Goal: Information Seeking & Learning: Learn about a topic

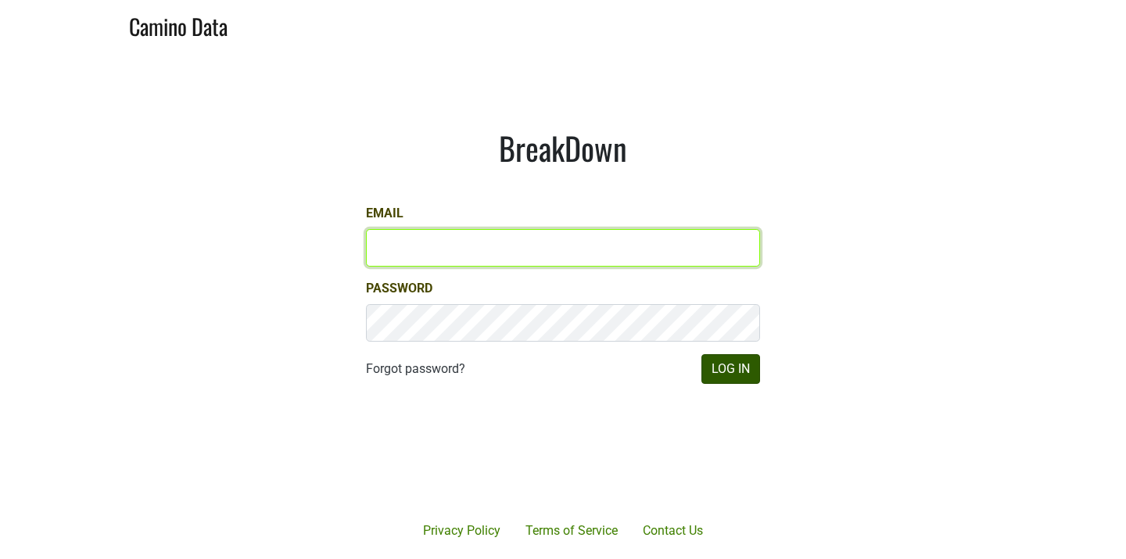
type input "cappiepeete@gmail.com"
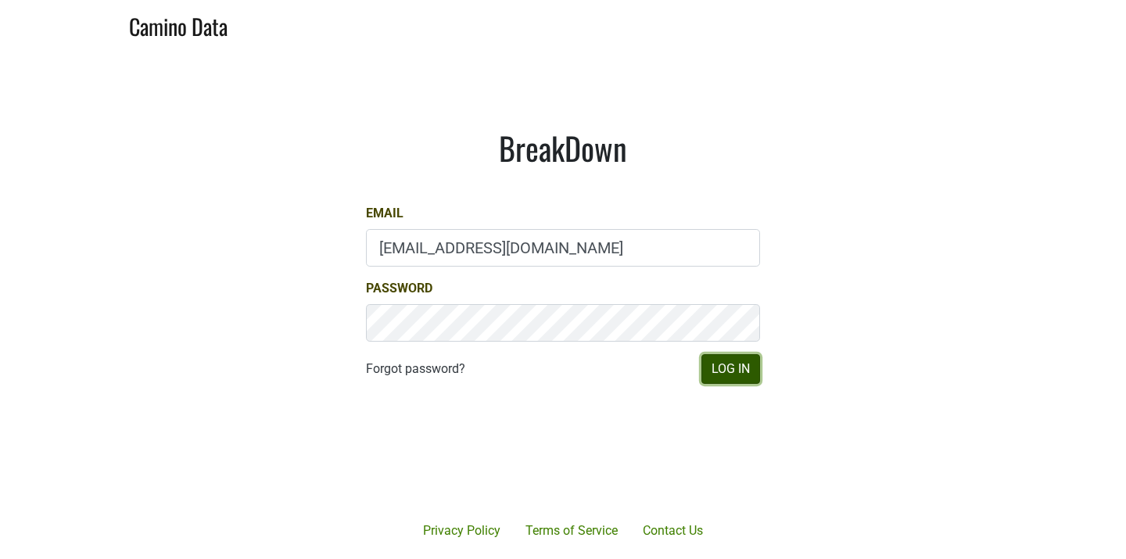
click at [739, 367] on button "Log In" at bounding box center [730, 369] width 59 height 30
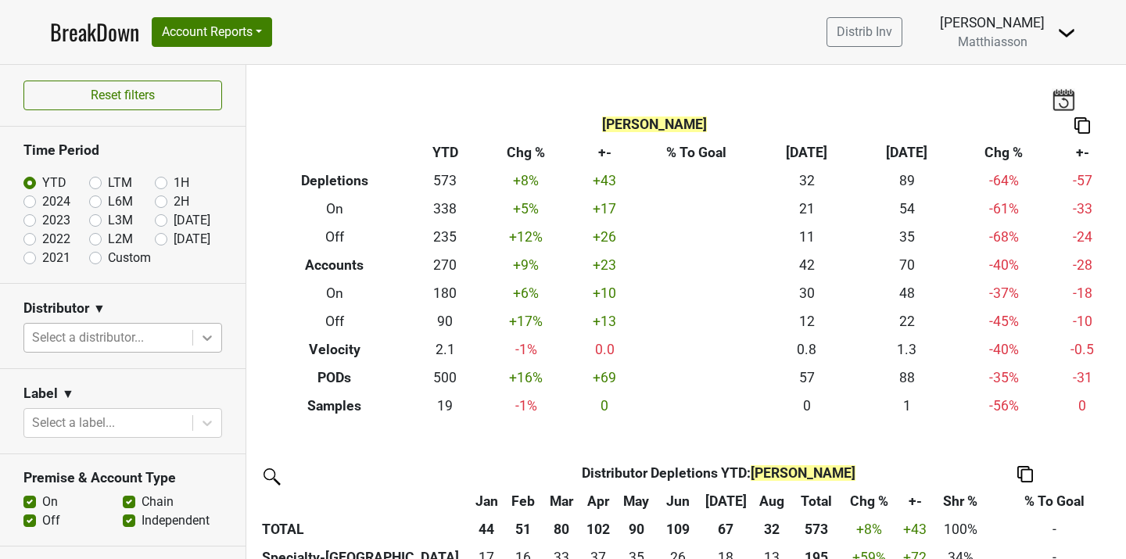
click at [203, 336] on icon at bounding box center [207, 337] width 9 height 5
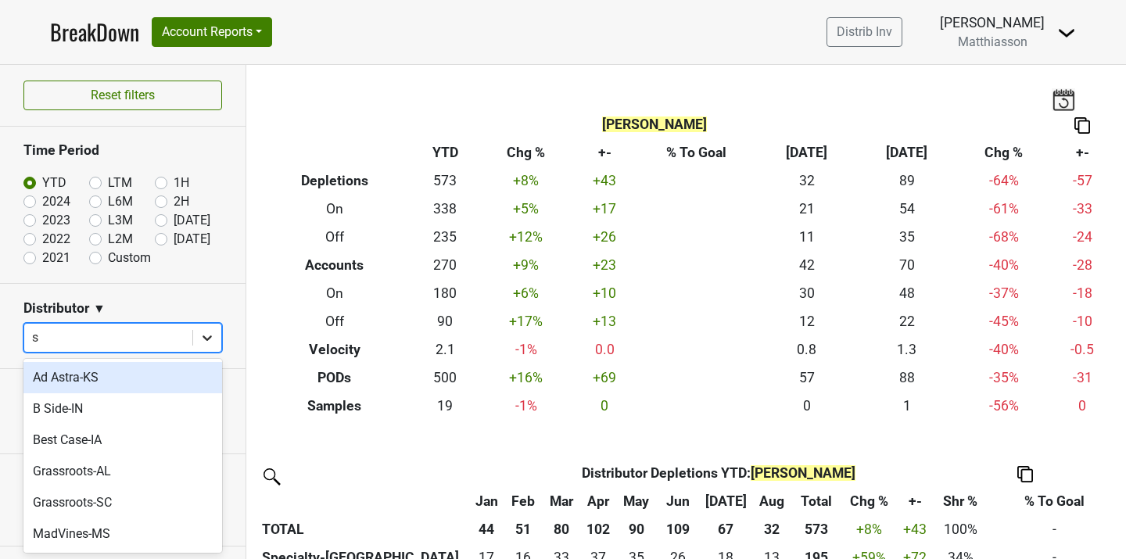
type input "sp"
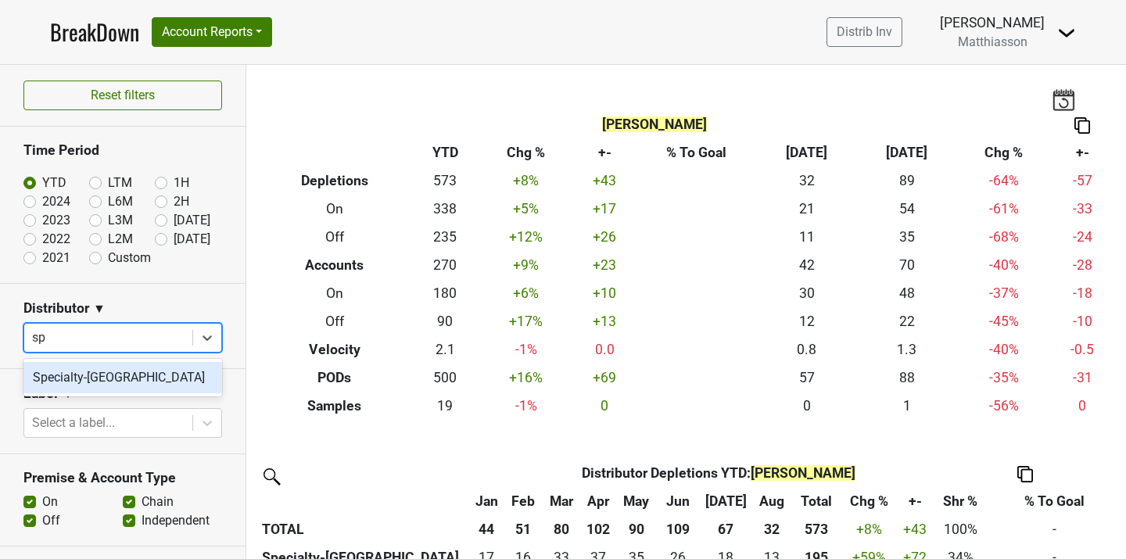
click at [139, 382] on div "Specialty-[GEOGRAPHIC_DATA]" at bounding box center [122, 377] width 199 height 31
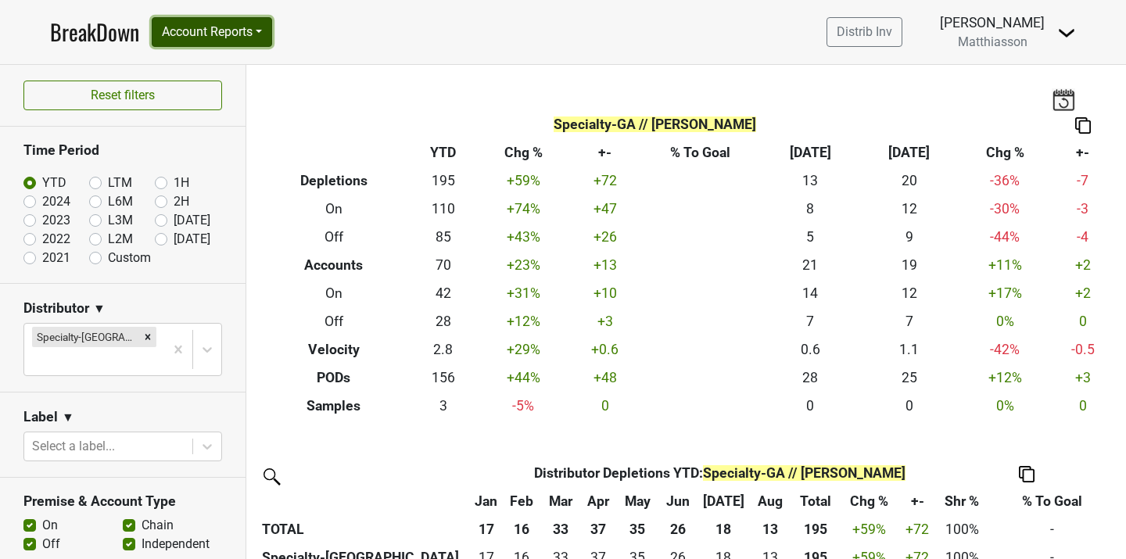
click at [262, 27] on button "Account Reports" at bounding box center [212, 32] width 120 height 30
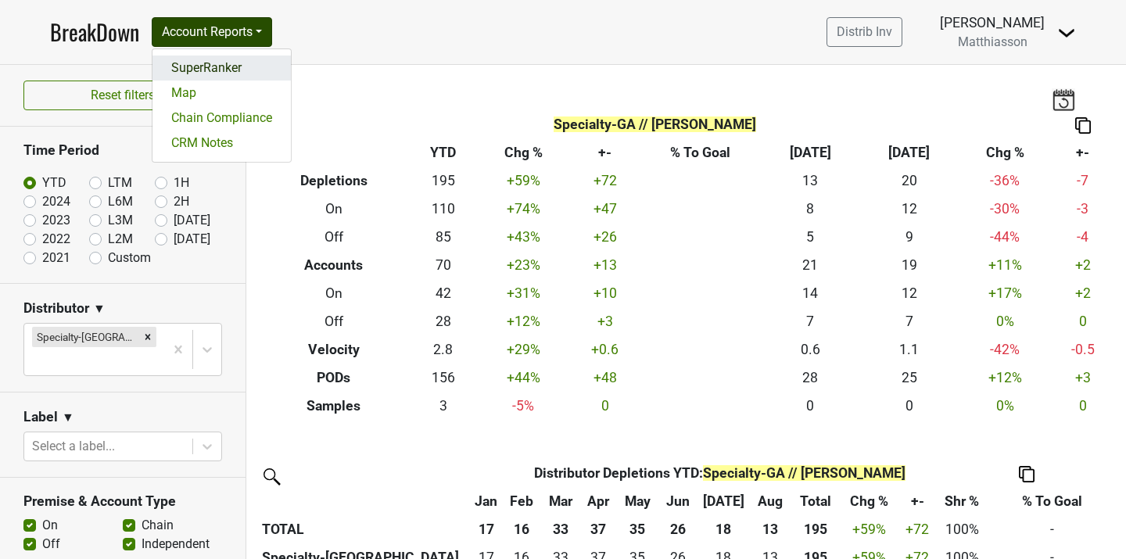
click at [238, 65] on link "SuperRanker" at bounding box center [221, 68] width 138 height 25
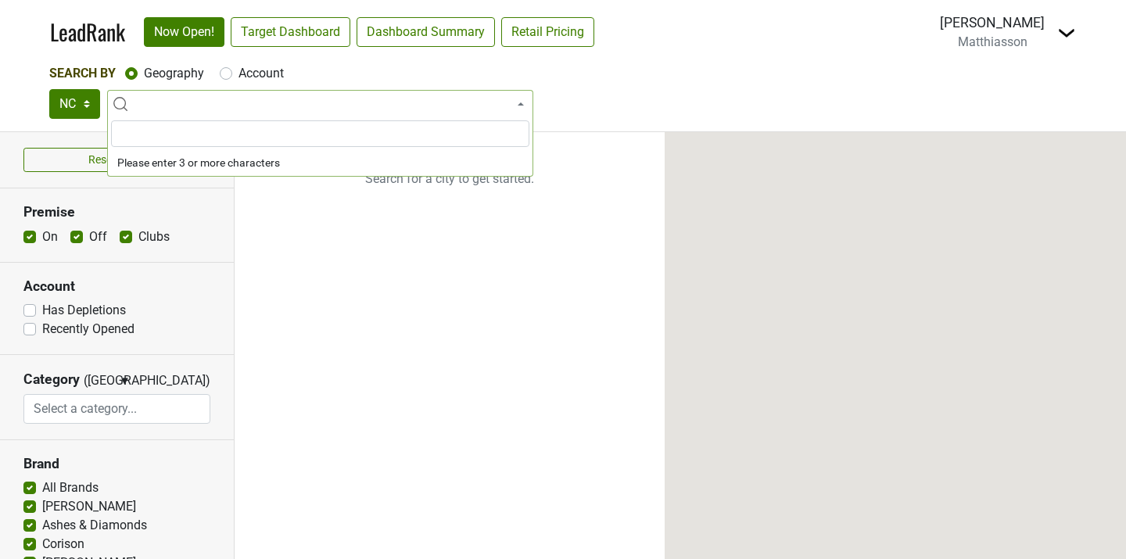
select select
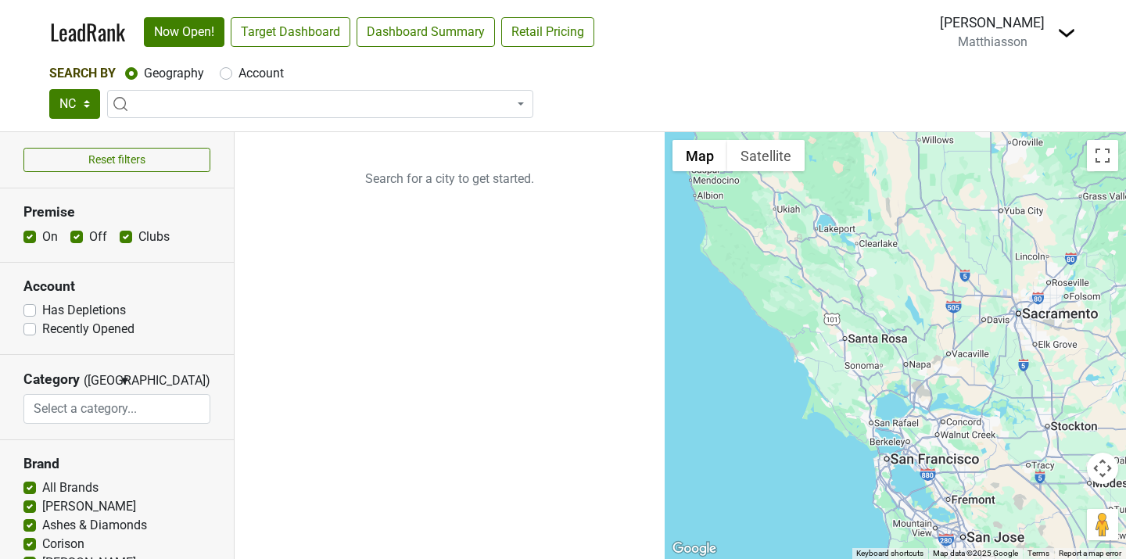
click at [171, 296] on section "Account Has Depletions Recently Opened" at bounding box center [117, 309] width 234 height 92
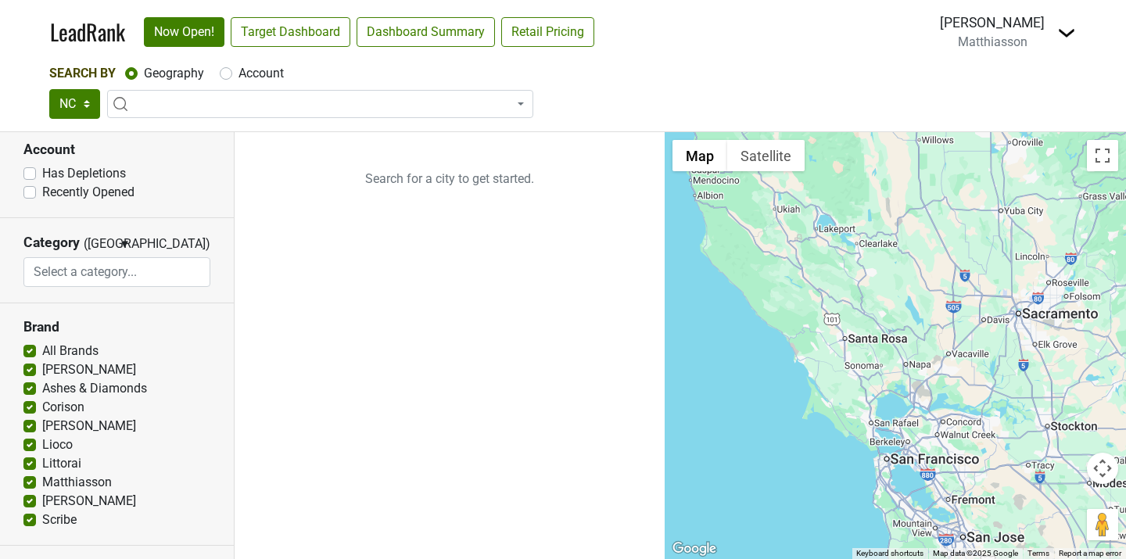
scroll to position [140, 0]
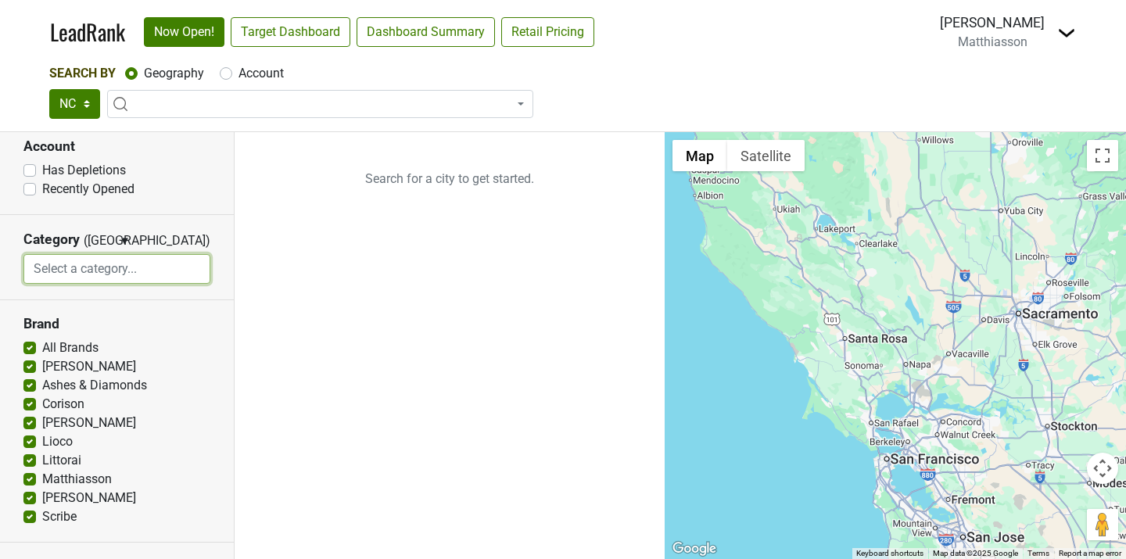
click at [152, 274] on input "search" at bounding box center [116, 269] width 185 height 30
click at [175, 203] on section "Account Has Depletions Recently Opened" at bounding box center [117, 169] width 234 height 92
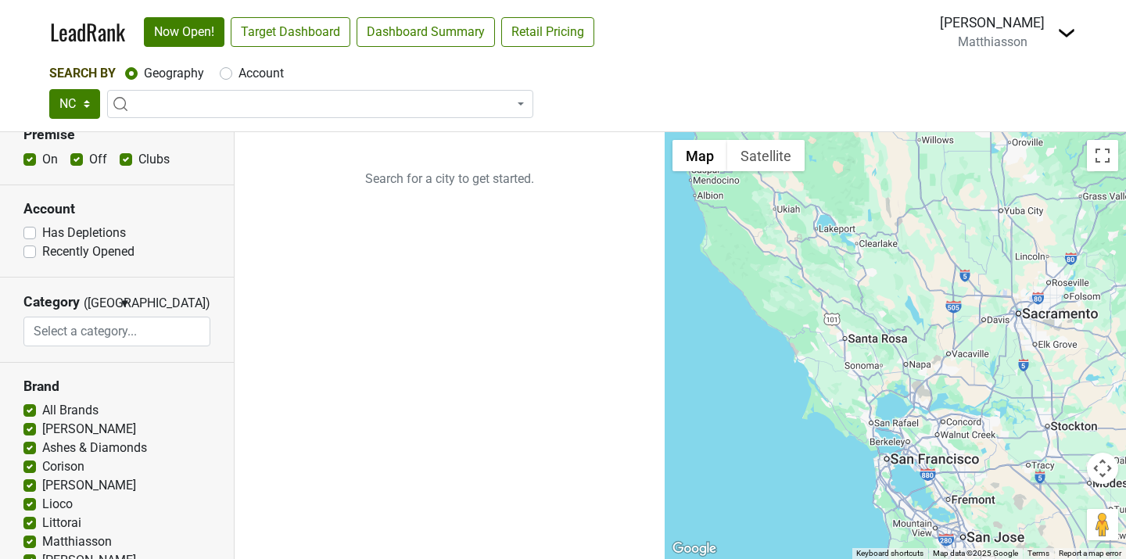
scroll to position [0, 0]
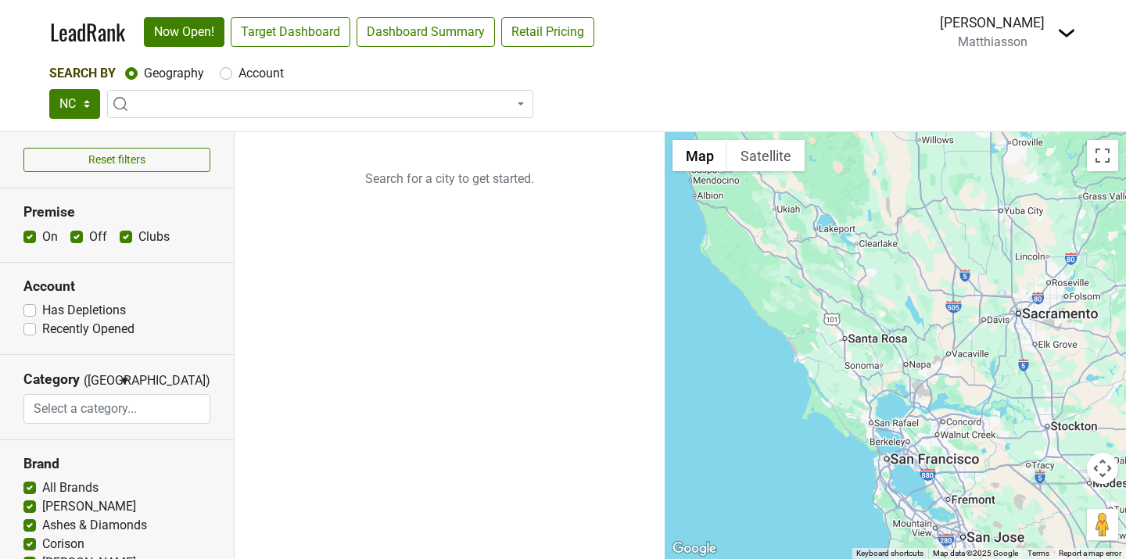
click at [478, 314] on ul "Search for a city to get started." at bounding box center [450, 345] width 430 height 427
click at [698, 23] on nav "LeadRank Now Open! Target Dashboard Dashboard Summary Retail Pricing Loading...…" at bounding box center [563, 32] width 1051 height 64
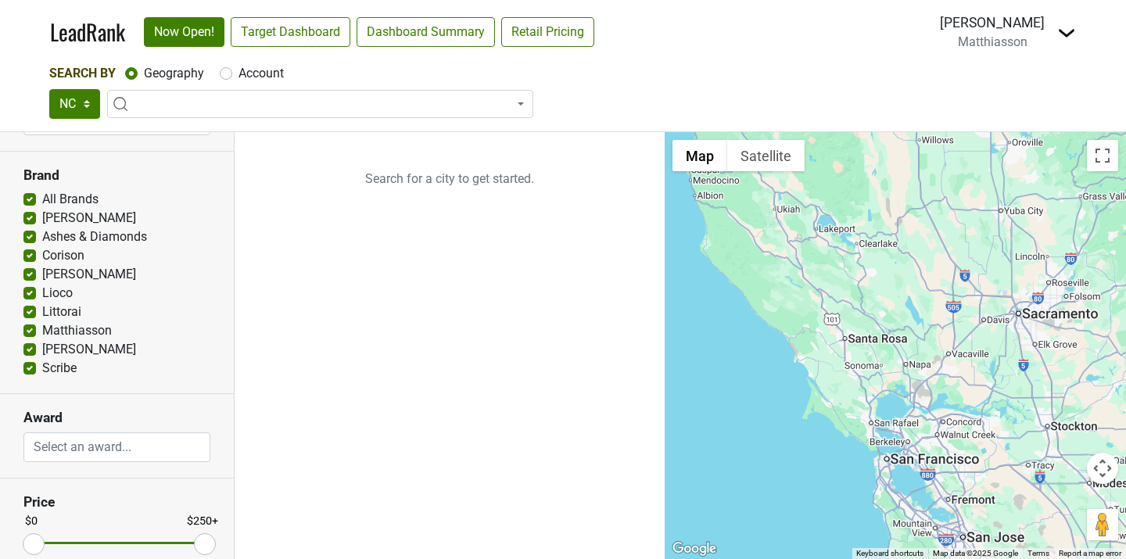
scroll to position [200, 0]
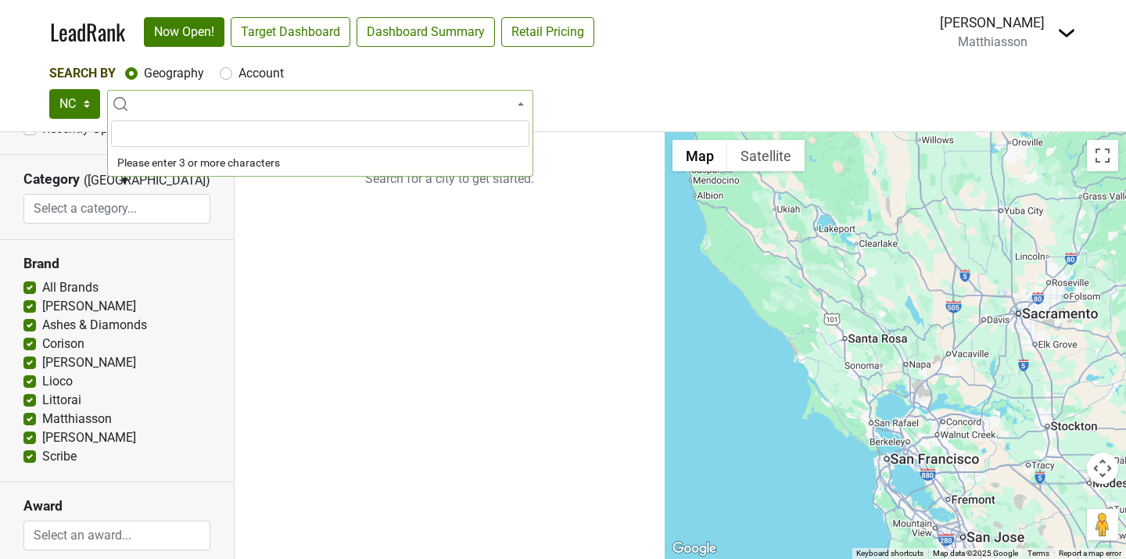
click at [202, 99] on span at bounding box center [320, 104] width 426 height 28
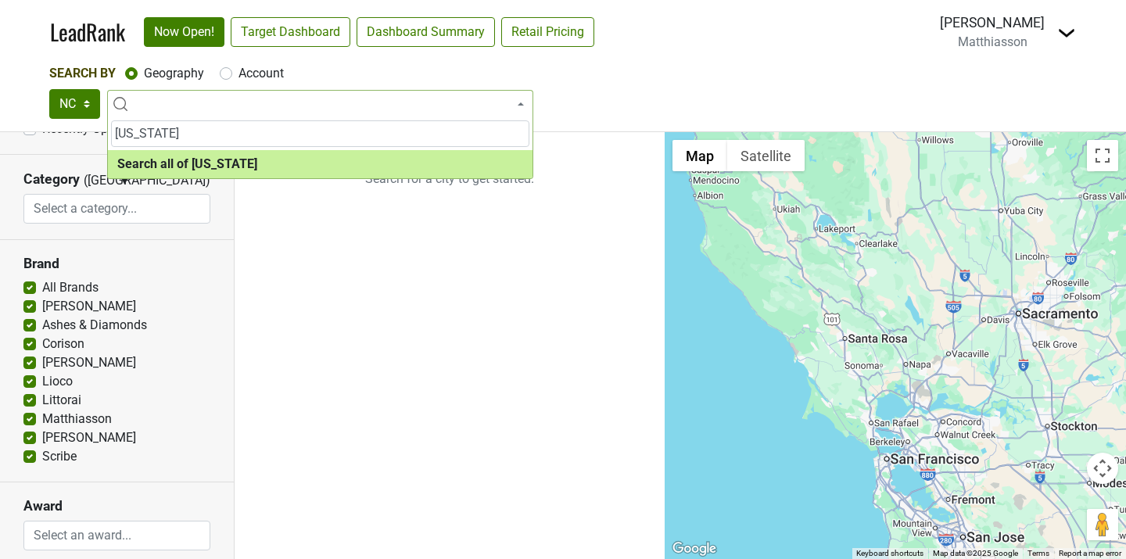
type input "georgia"
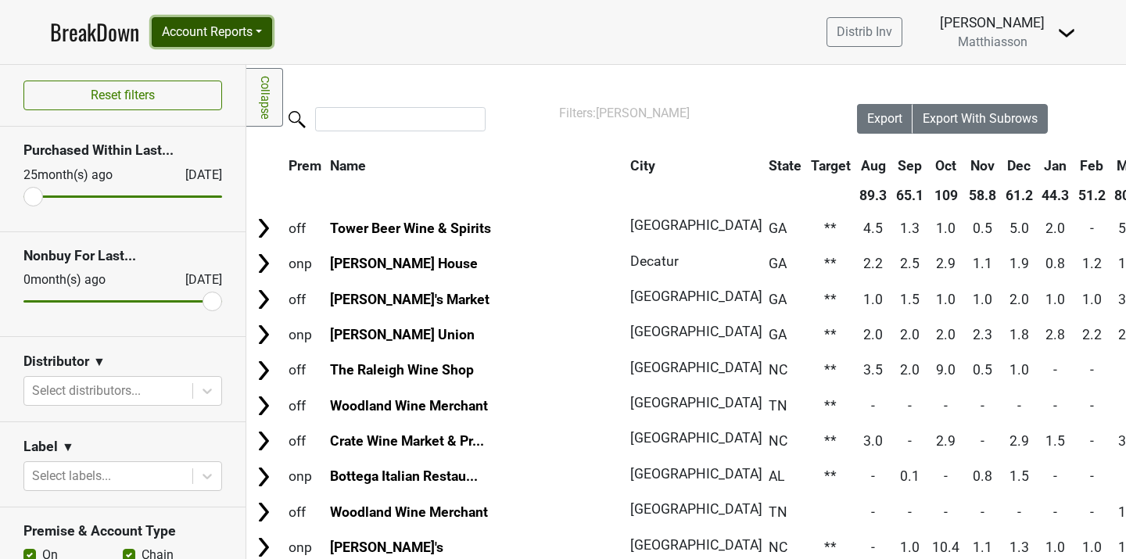
click at [238, 34] on button "Account Reports" at bounding box center [212, 32] width 120 height 30
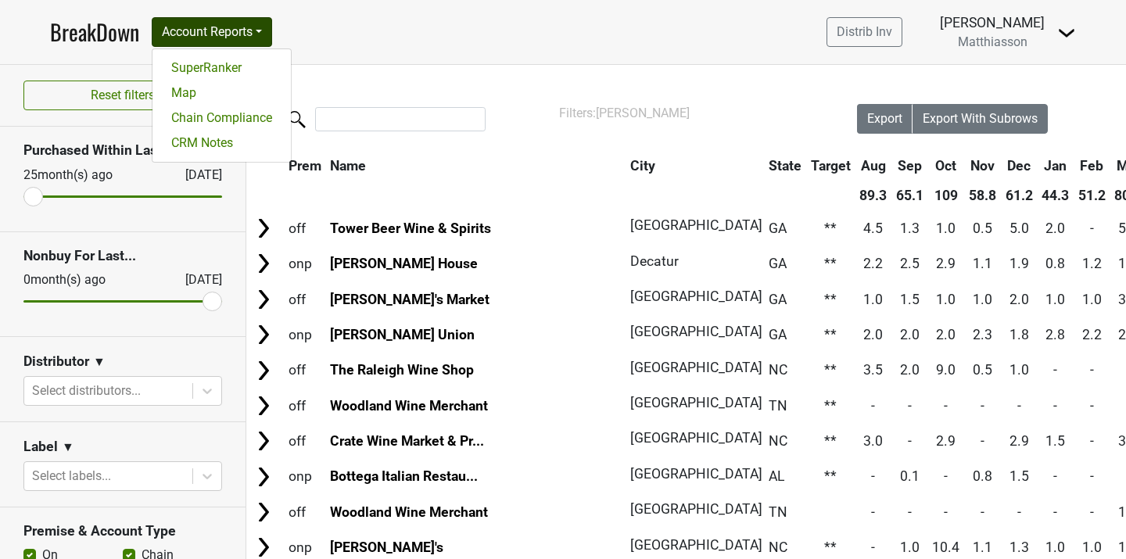
click at [369, 25] on nav "BreakDown Account Reports SuperRanker Map Chain Compliance CRM Notes Distrib In…" at bounding box center [563, 32] width 1051 height 64
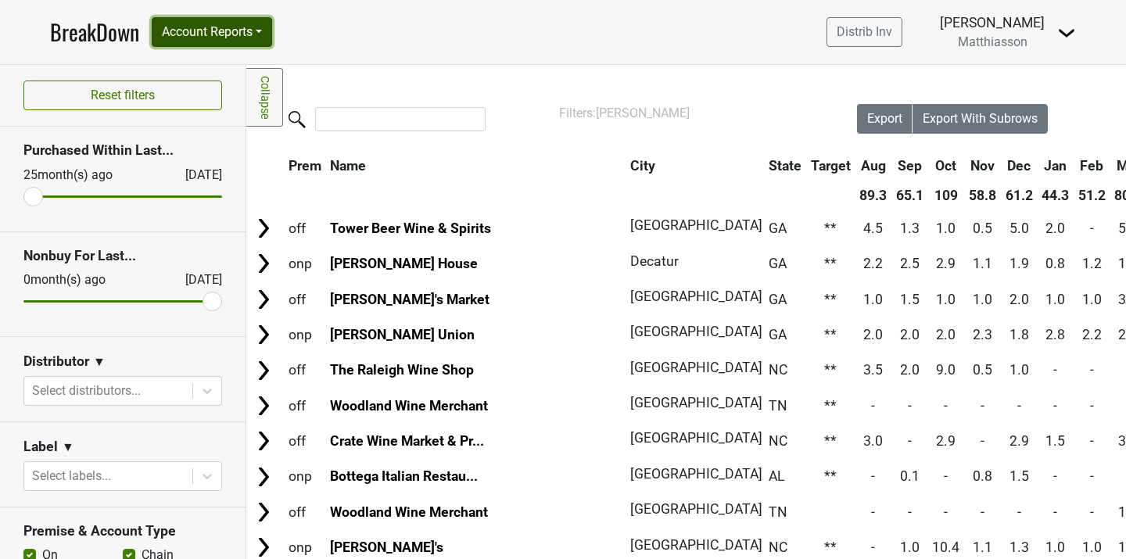
click at [269, 33] on button "Account Reports" at bounding box center [212, 32] width 120 height 30
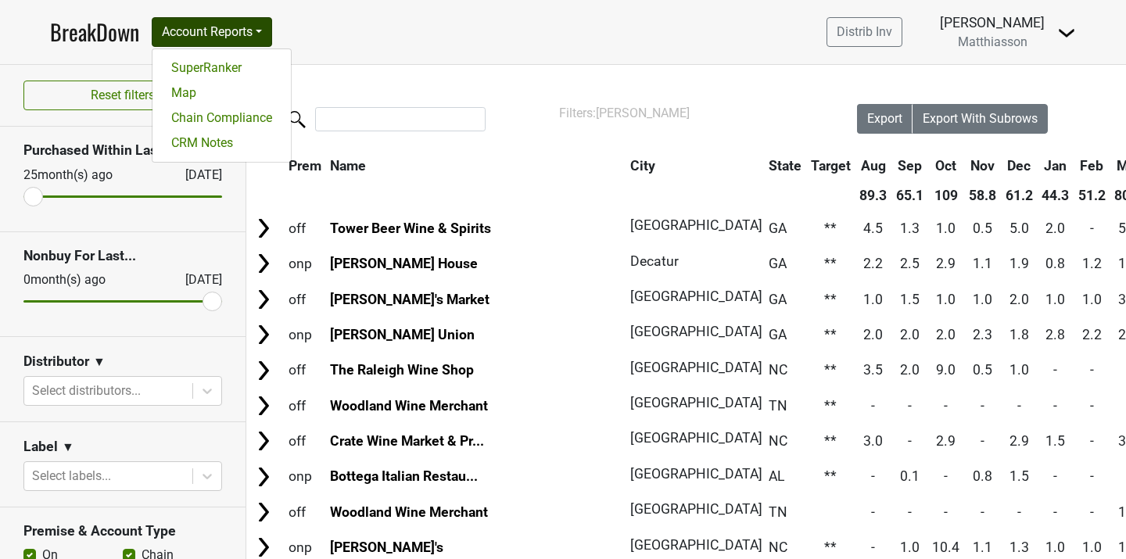
click at [322, 37] on nav "BreakDown Account Reports SuperRanker Map Chain Compliance CRM Notes Distrib In…" at bounding box center [563, 32] width 1051 height 64
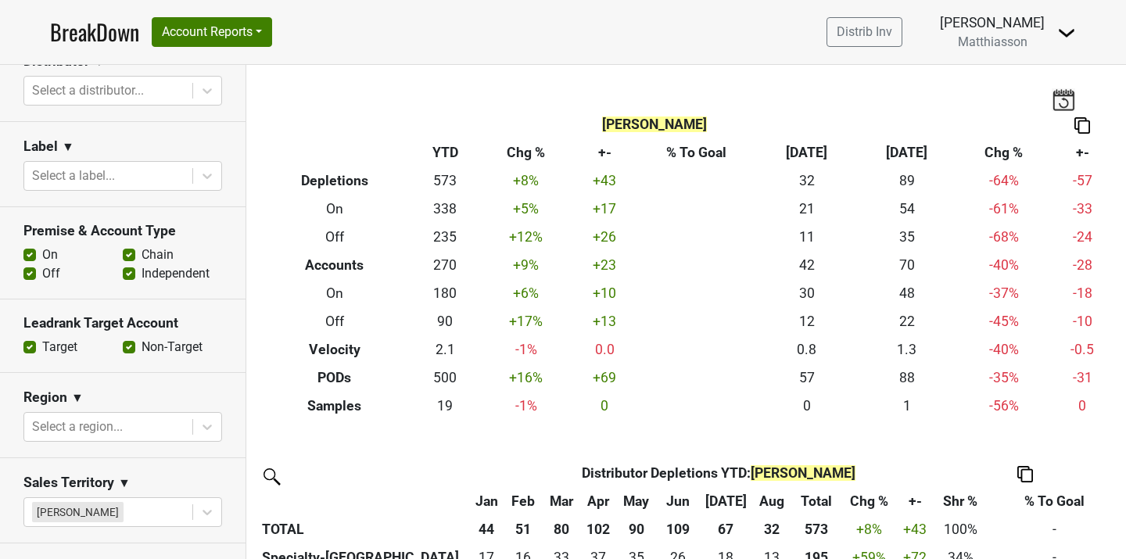
scroll to position [251, 0]
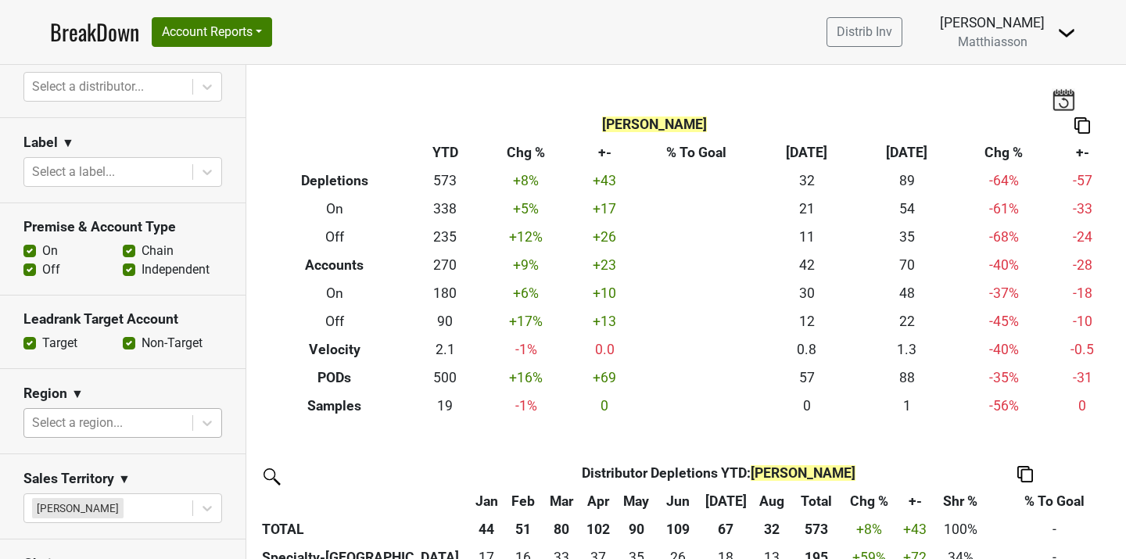
click at [155, 425] on div at bounding box center [108, 423] width 152 height 22
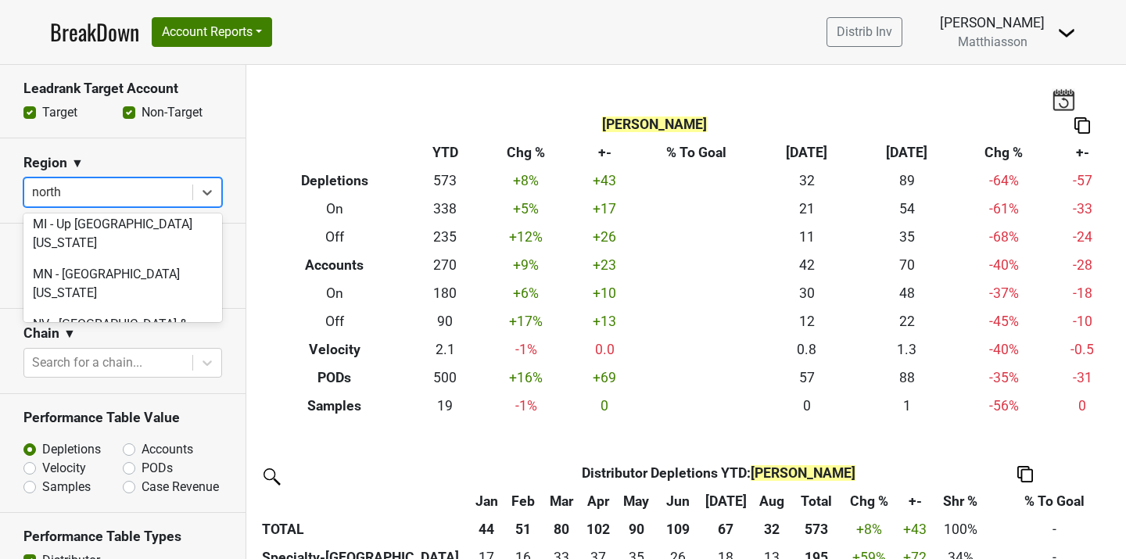
scroll to position [0, 0]
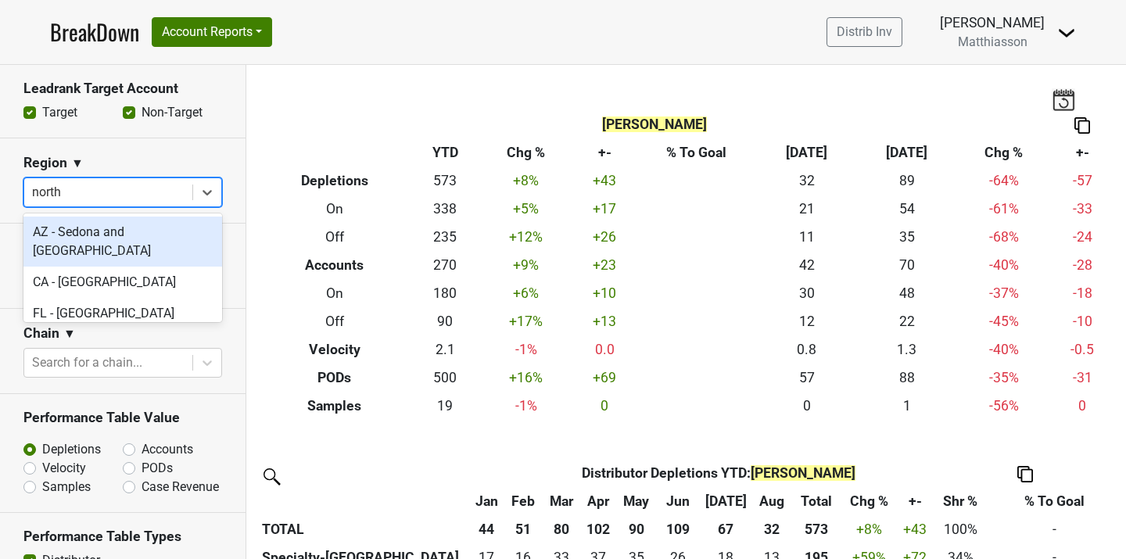
type input "north"
click at [171, 155] on div "Region ▼" at bounding box center [122, 165] width 199 height 23
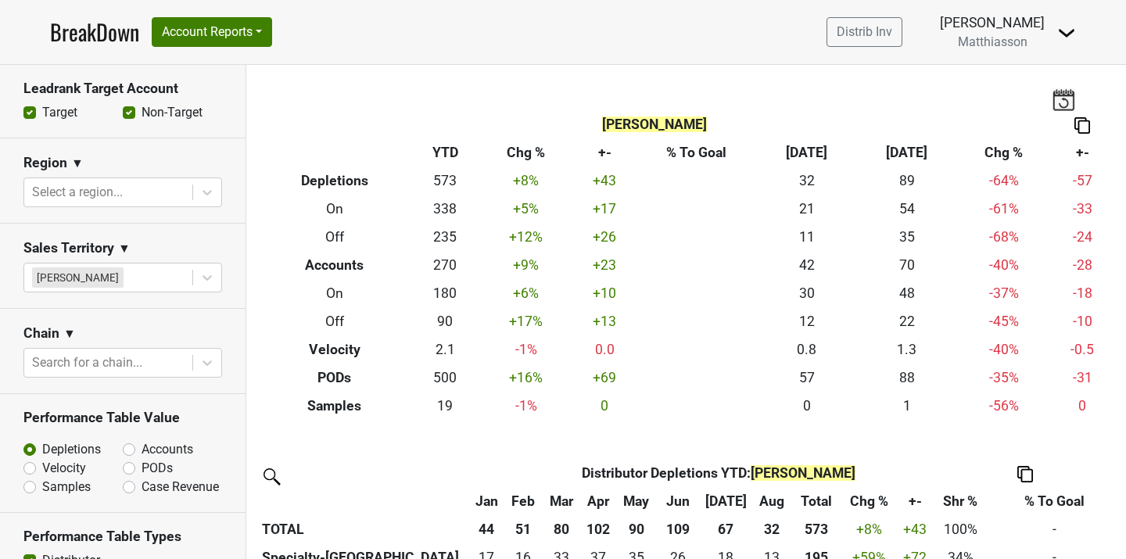
click at [77, 159] on span "▼" at bounding box center [77, 163] width 13 height 19
click at [109, 186] on link "Region" at bounding box center [136, 193] width 128 height 25
click at [91, 193] on div at bounding box center [108, 192] width 152 height 22
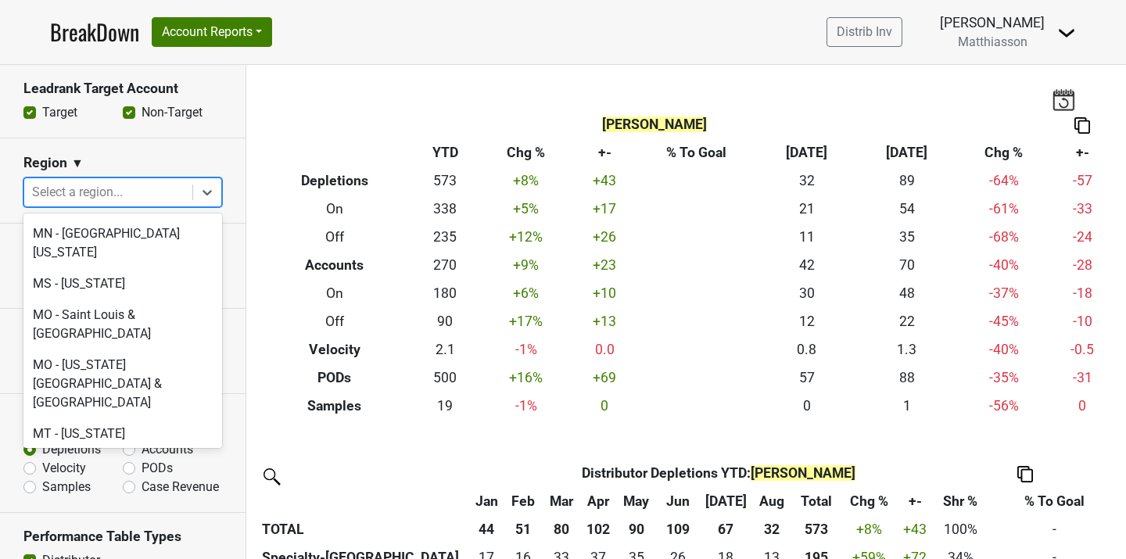
scroll to position [2975, 0]
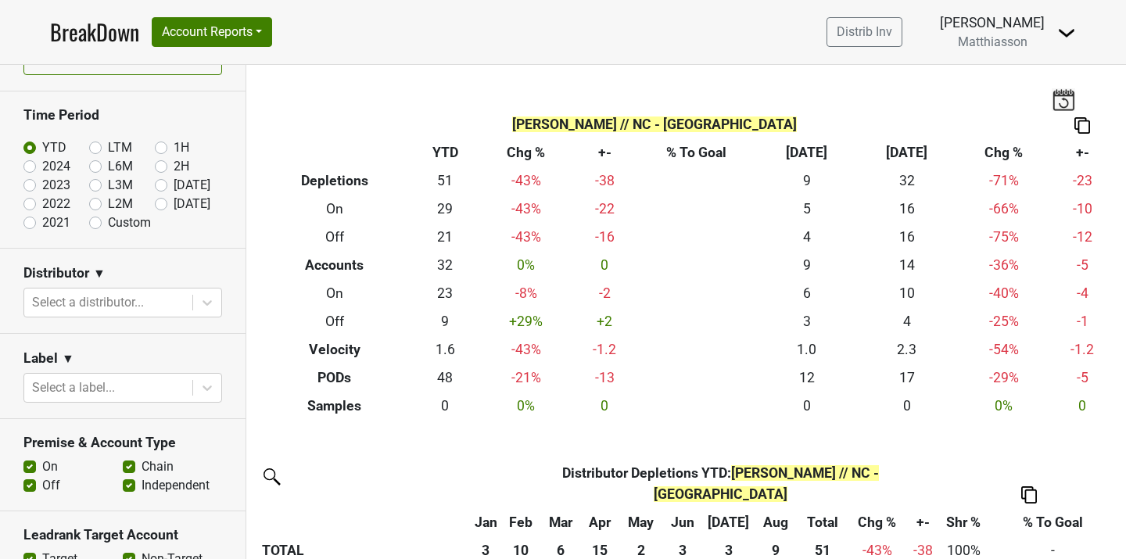
scroll to position [34, 0]
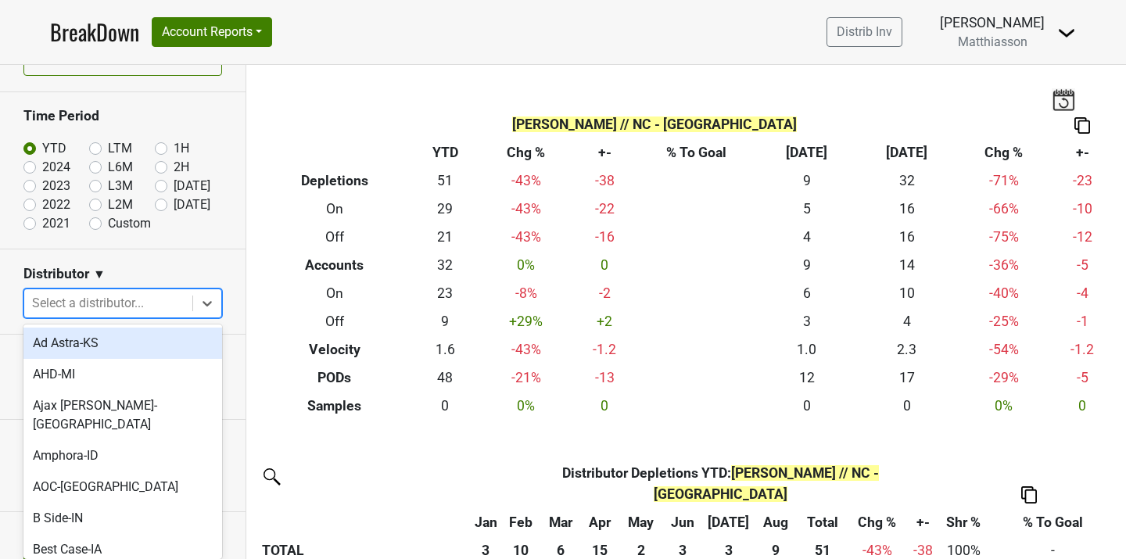
click at [137, 299] on div at bounding box center [108, 303] width 152 height 22
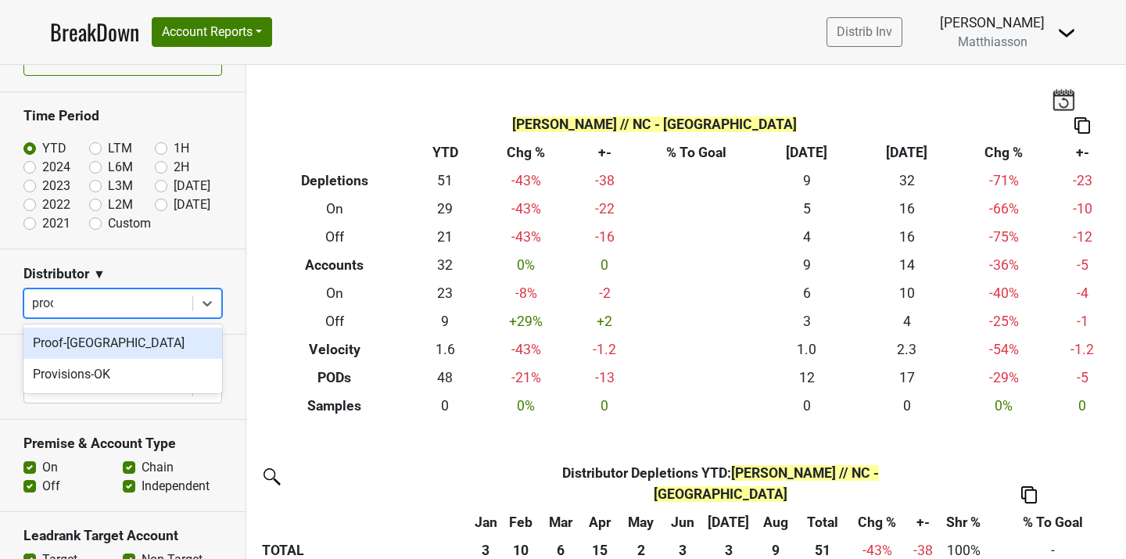
type input "proof"
click at [125, 332] on div "Proof-[GEOGRAPHIC_DATA]" at bounding box center [122, 343] width 199 height 31
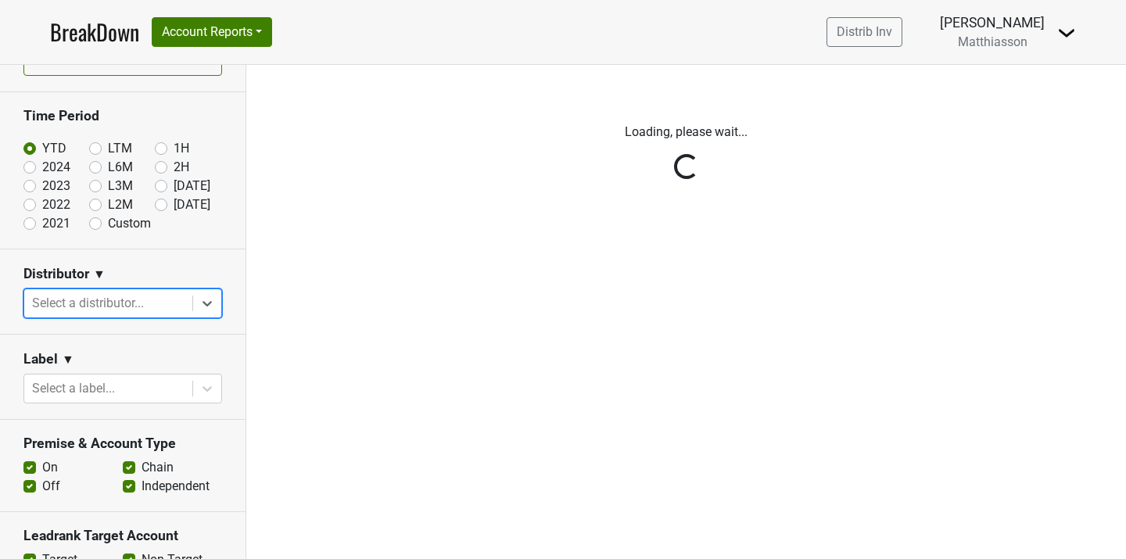
scroll to position [0, 0]
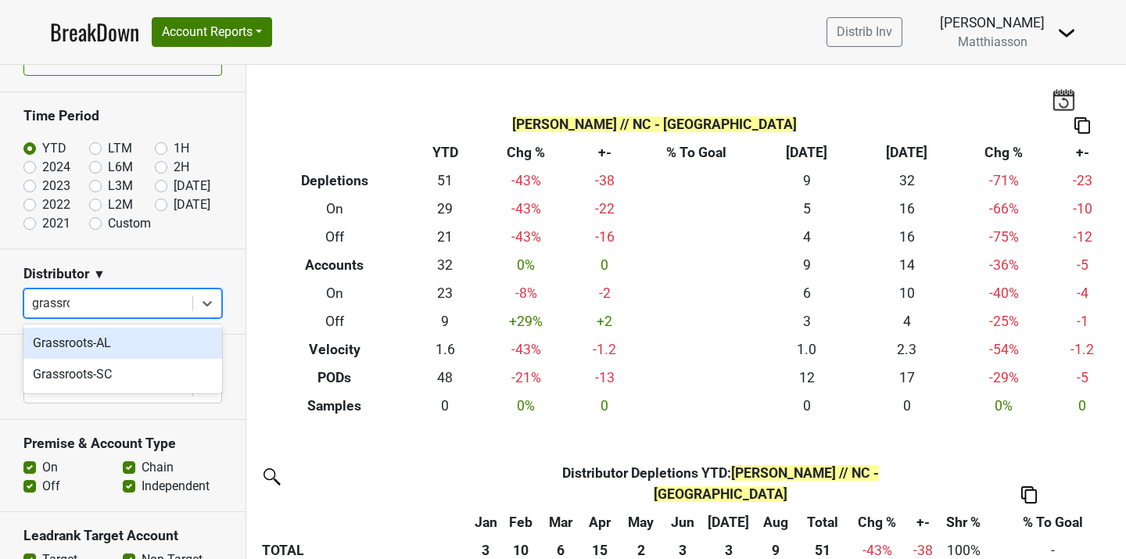
type input "grassroo"
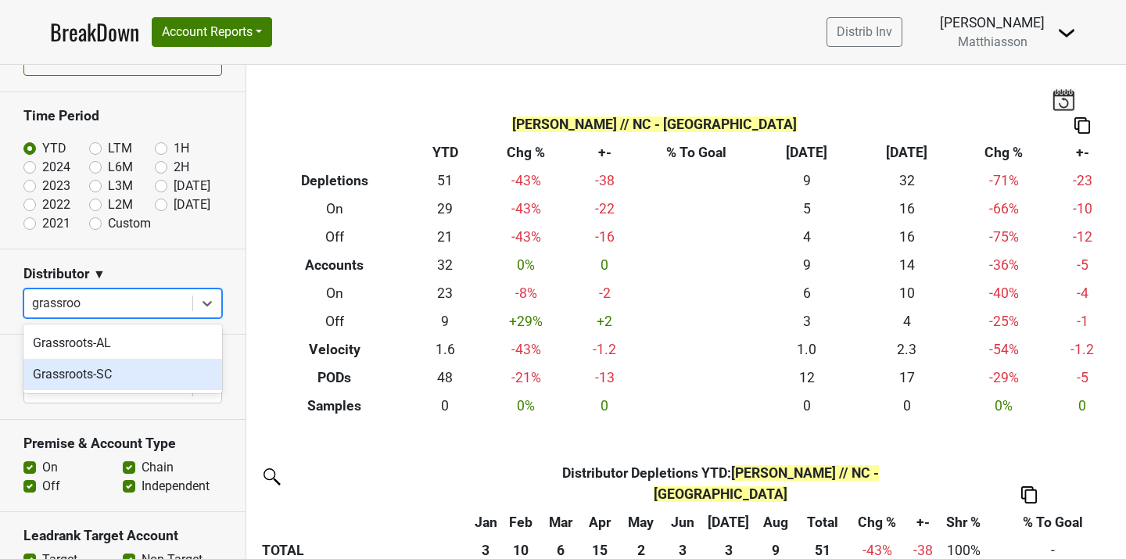
click at [168, 367] on div "Grassroots-SC" at bounding box center [122, 374] width 199 height 31
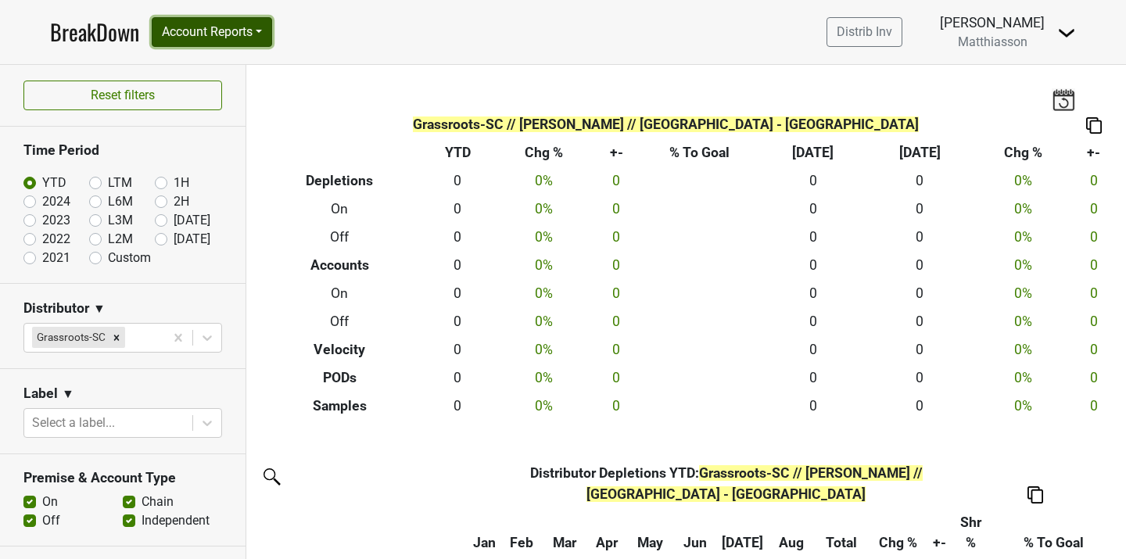
click at [260, 34] on button "Account Reports" at bounding box center [212, 32] width 120 height 30
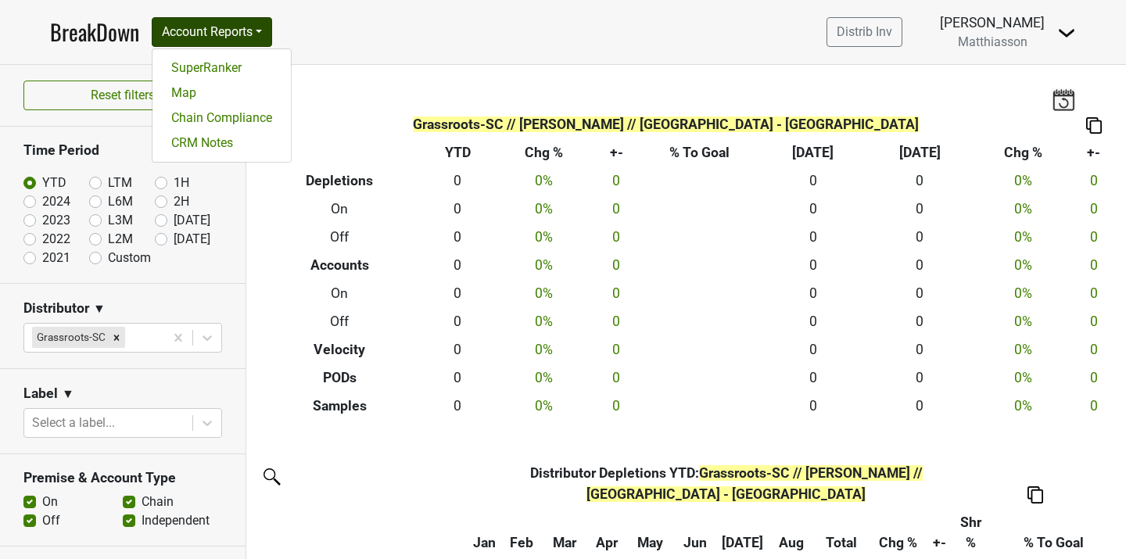
click at [361, 32] on nav "BreakDown Account Reports SuperRanker Map Chain Compliance CRM Notes Distrib In…" at bounding box center [563, 32] width 1051 height 64
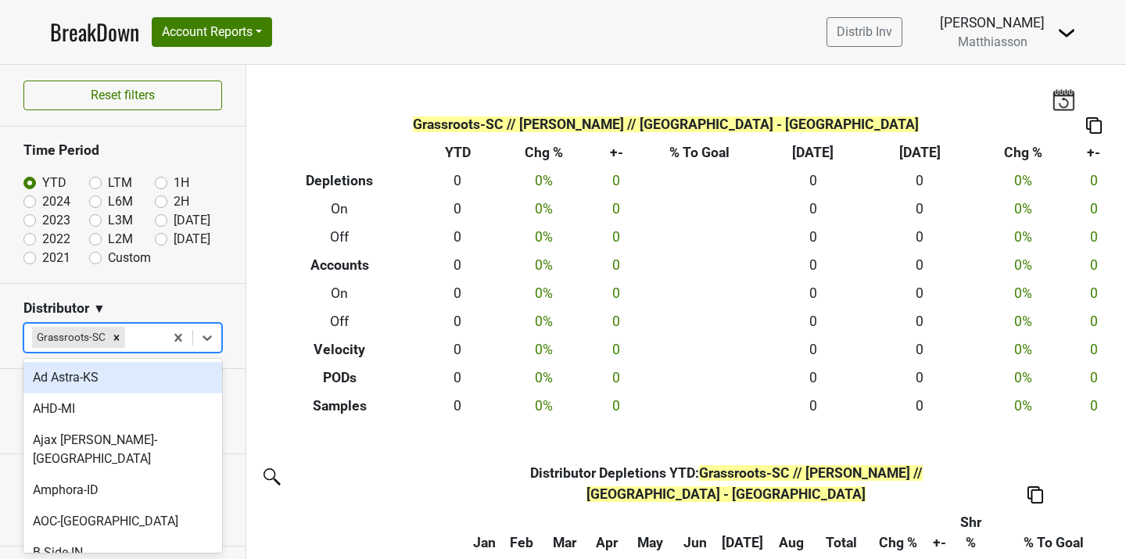
click at [129, 338] on input "text" at bounding box center [129, 337] width 3 height 19
click at [113, 338] on icon "Remove Grassroots-SC" at bounding box center [116, 337] width 11 height 11
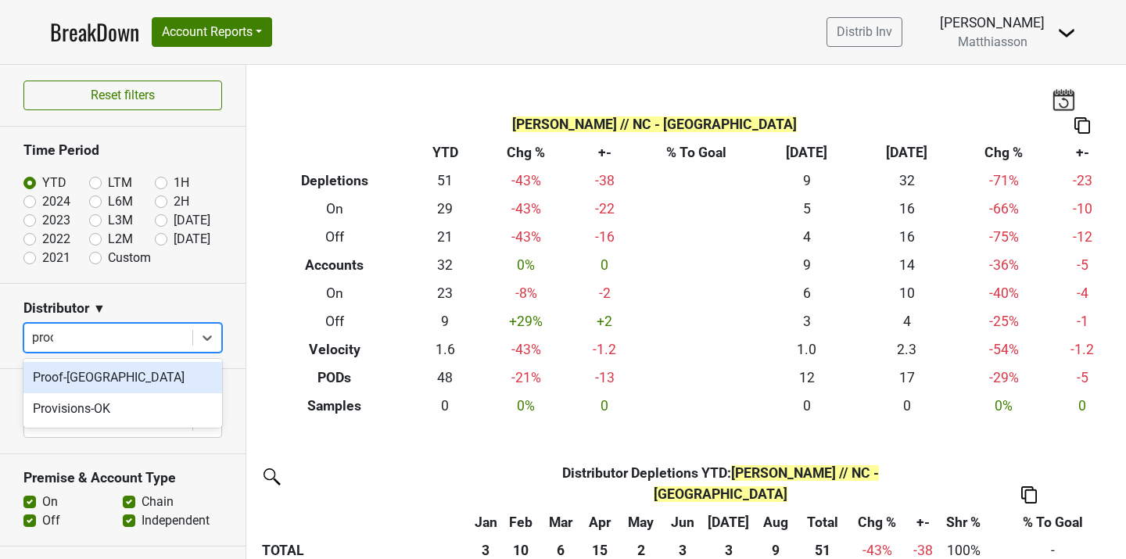
type input "proof"
click at [111, 371] on div "Proof-[GEOGRAPHIC_DATA]" at bounding box center [122, 377] width 199 height 31
